Goal: Transaction & Acquisition: Purchase product/service

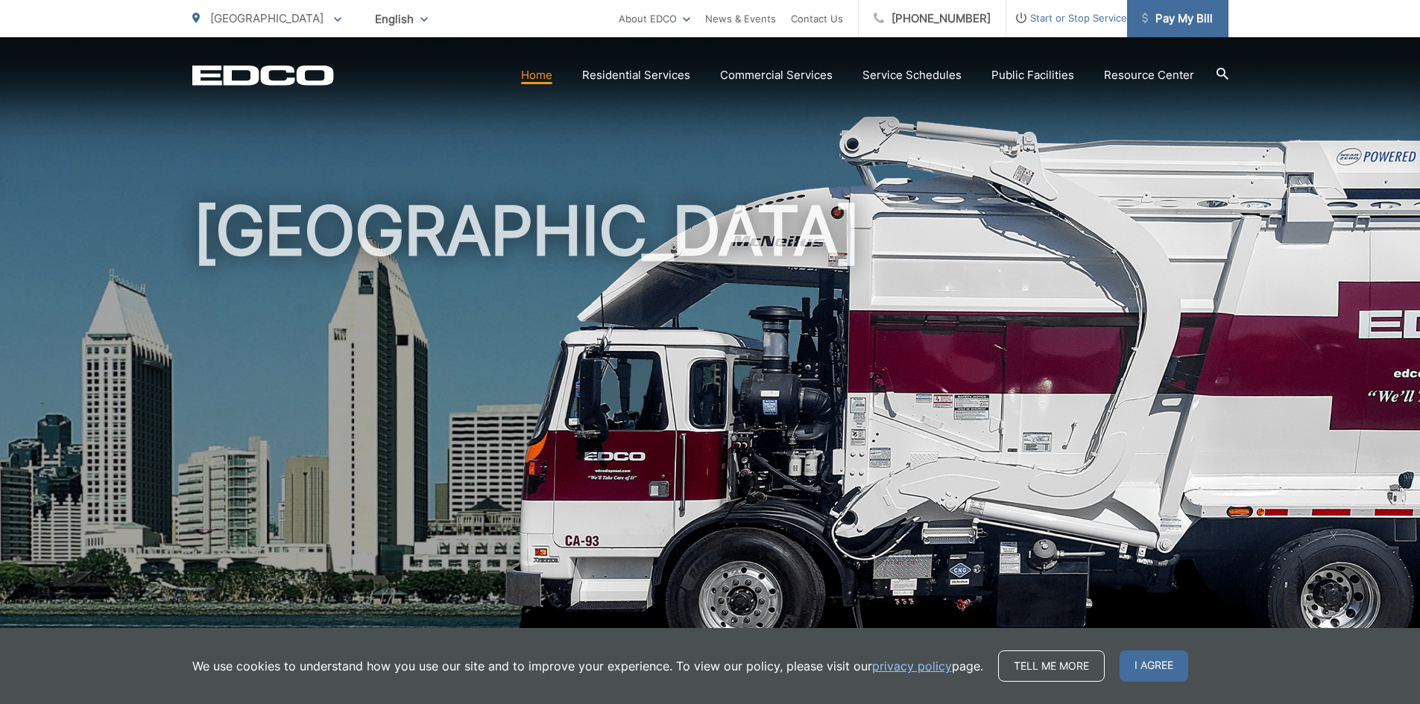
click at [1161, 18] on span "Pay My Bill" at bounding box center [1177, 19] width 71 height 18
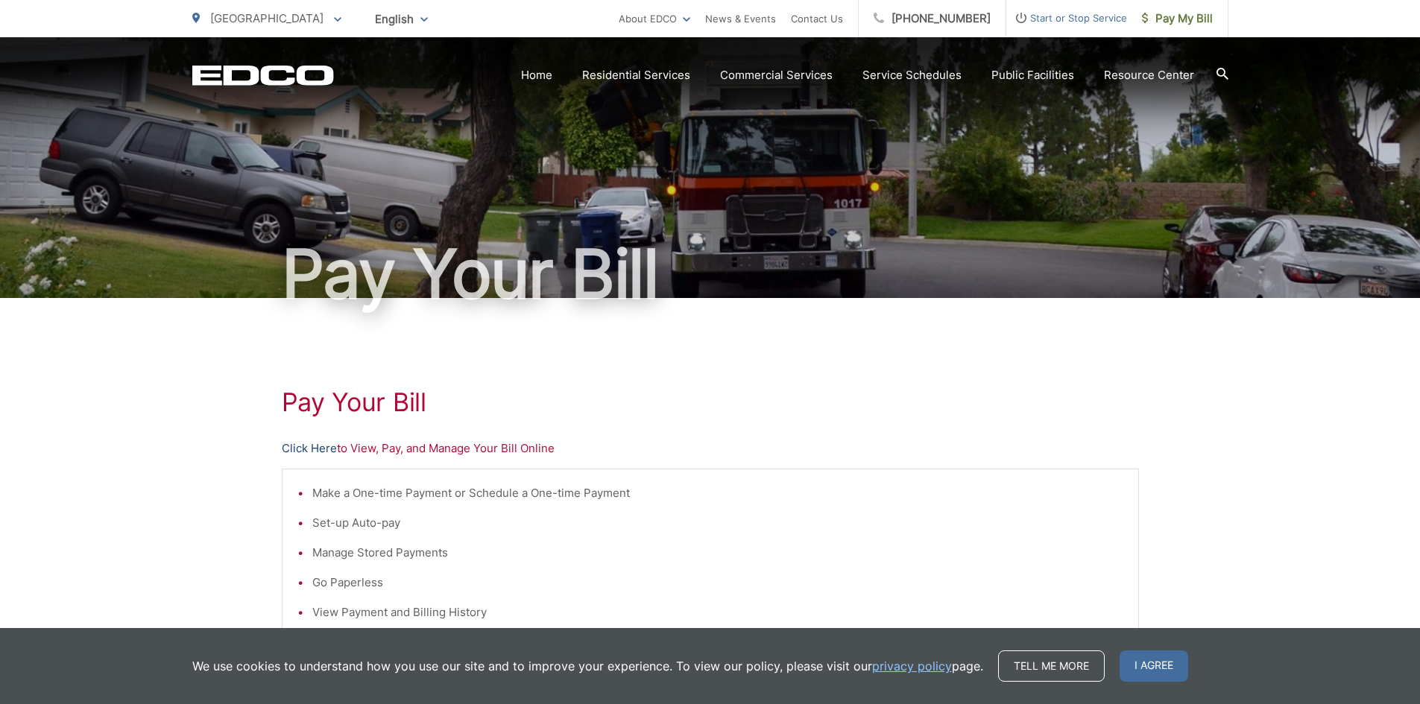
click at [291, 443] on link "Click Here" at bounding box center [309, 449] width 55 height 18
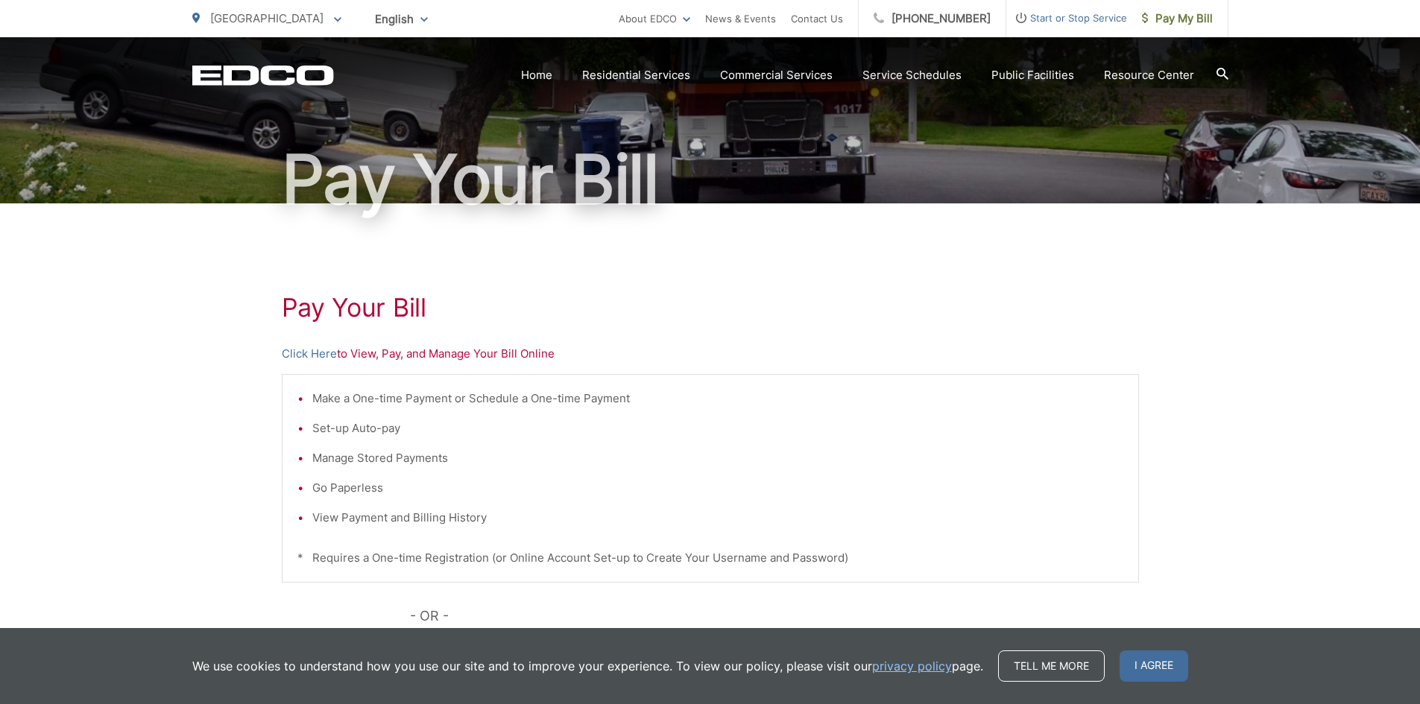
scroll to position [298, 0]
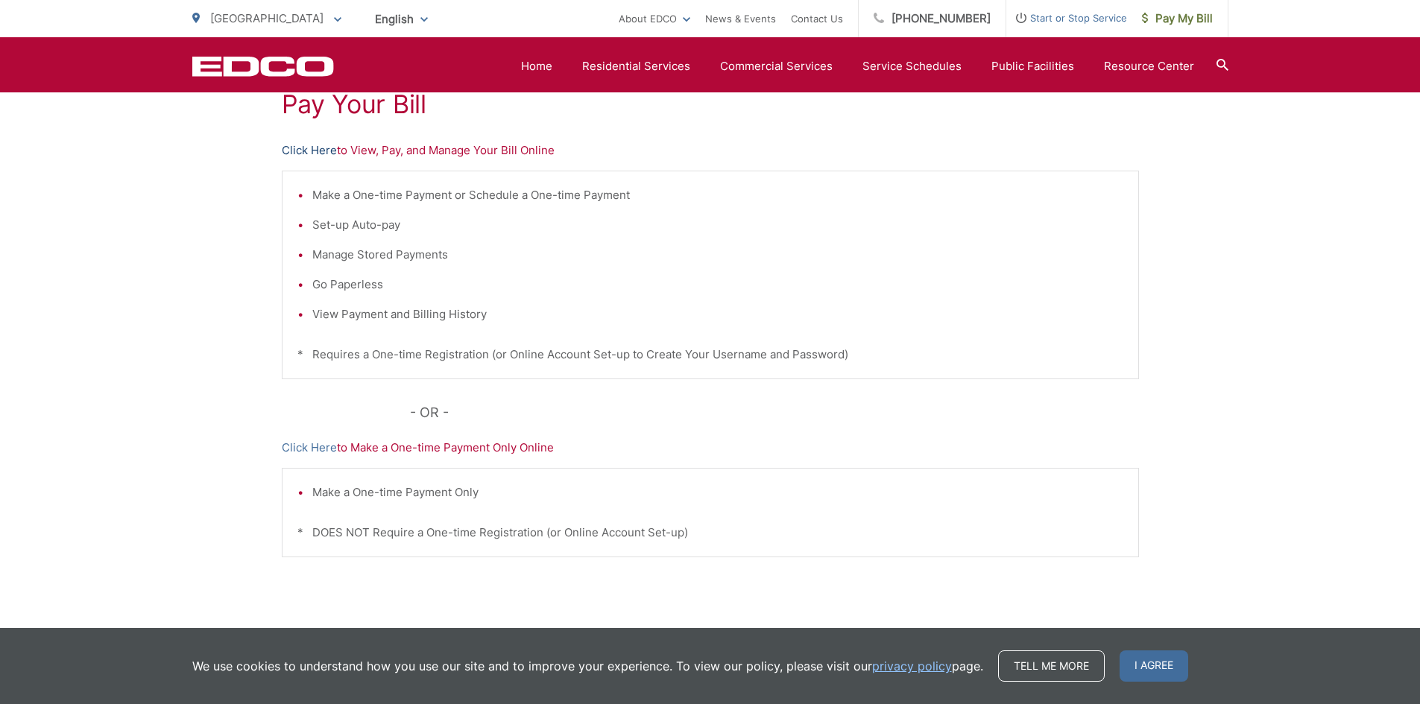
click at [304, 152] on link "Click Here" at bounding box center [309, 151] width 55 height 18
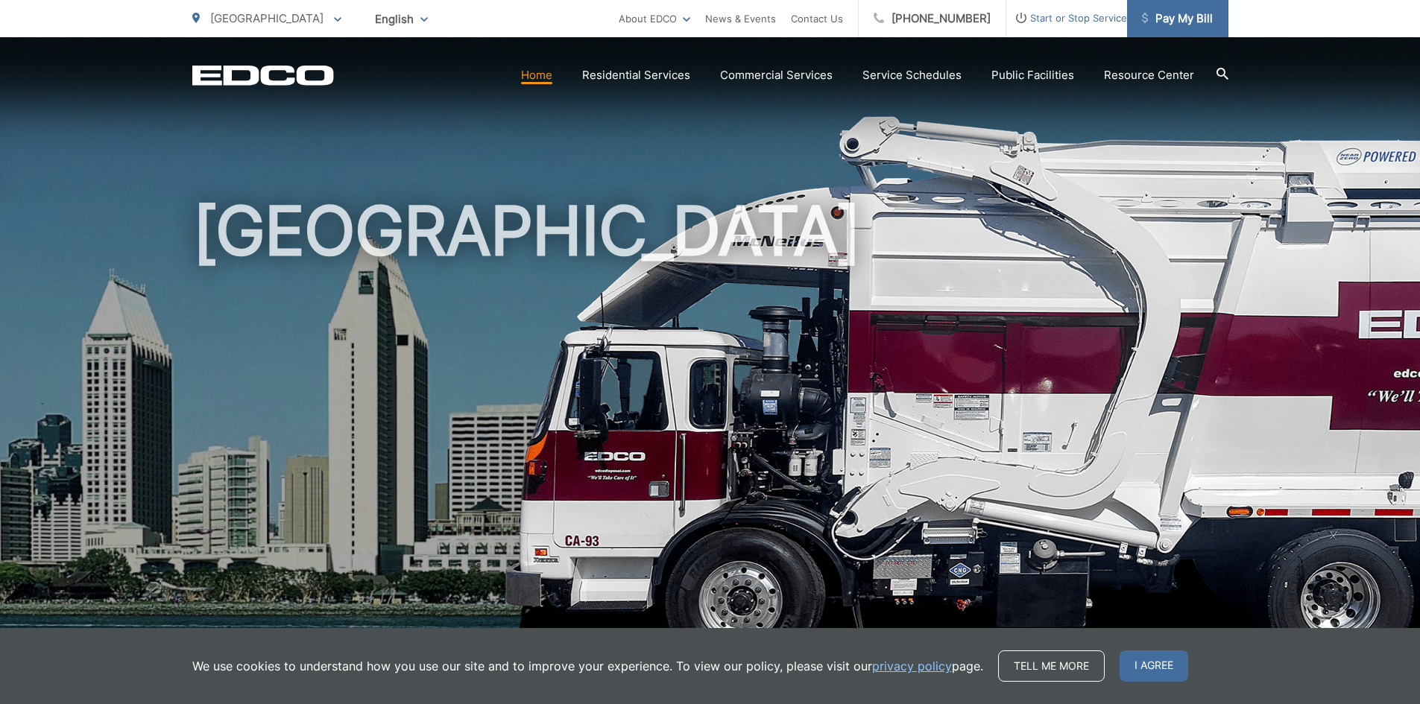
click at [1186, 22] on span "Pay My Bill" at bounding box center [1177, 19] width 71 height 18
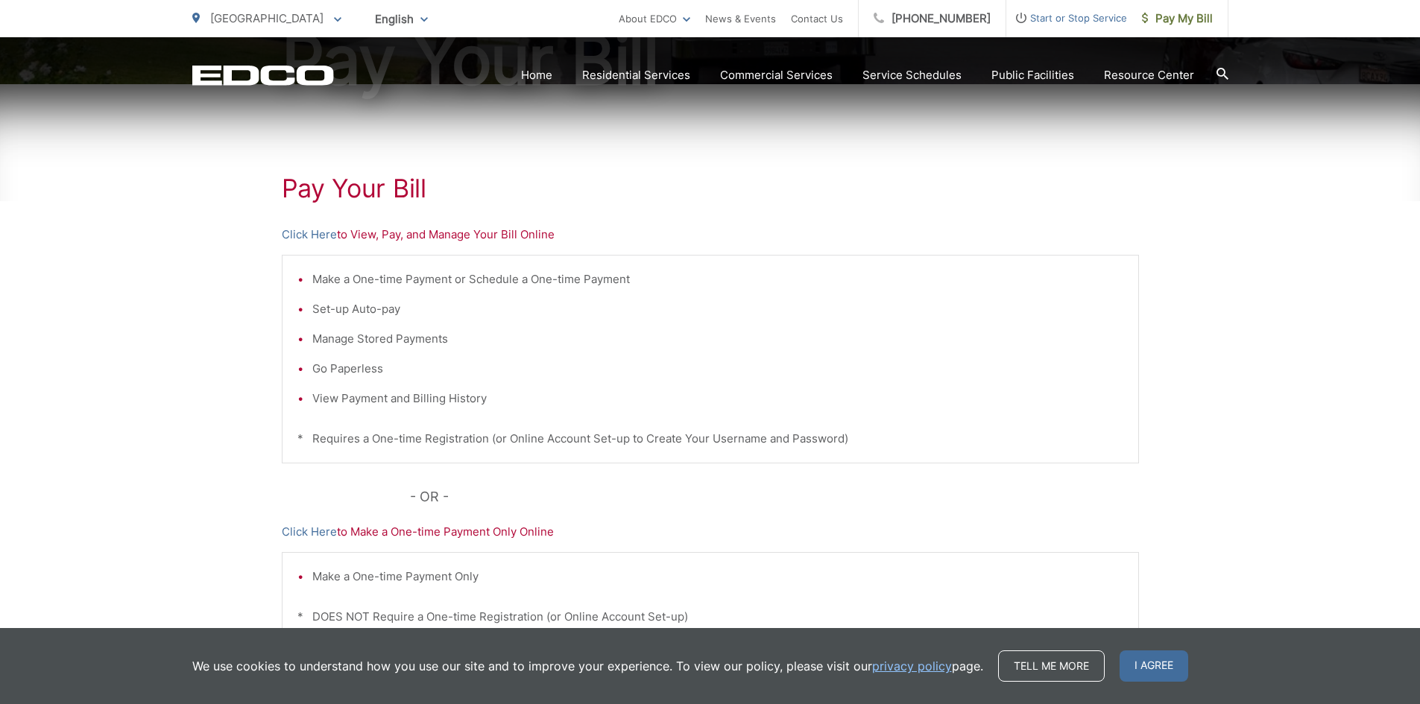
scroll to position [224, 0]
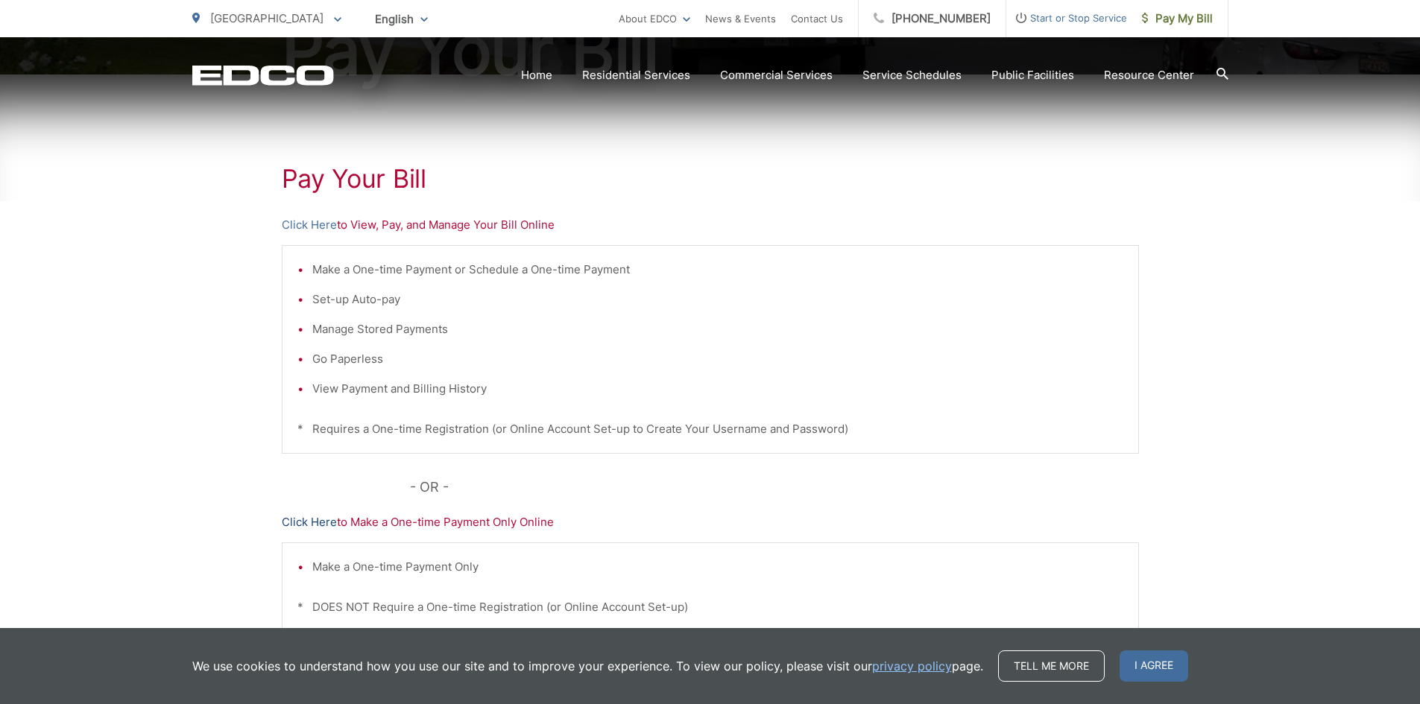
click at [318, 520] on link "Click Here" at bounding box center [309, 523] width 55 height 18
